Goal: Find specific page/section: Find specific page/section

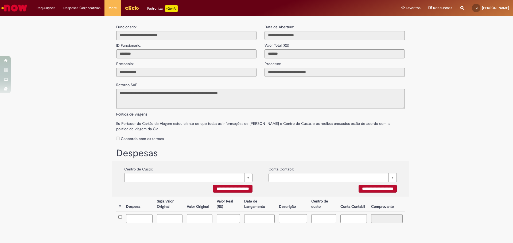
click at [20, 9] on img "Ir para a Homepage" at bounding box center [15, 8] width 28 height 11
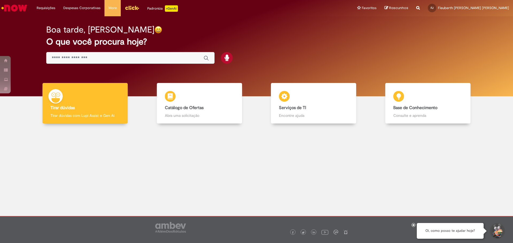
click at [97, 58] on input "Basta digitar aqui" at bounding box center [125, 58] width 146 height 6
